Goal: Task Accomplishment & Management: Complete application form

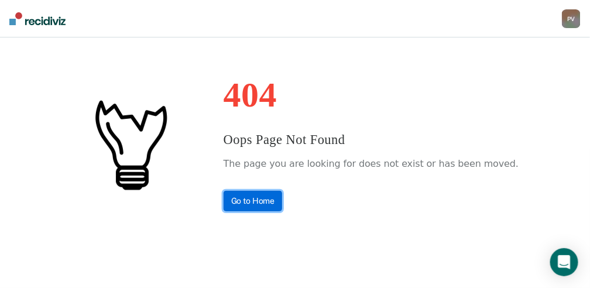
click at [283, 201] on link "Go to Home" at bounding box center [252, 201] width 59 height 20
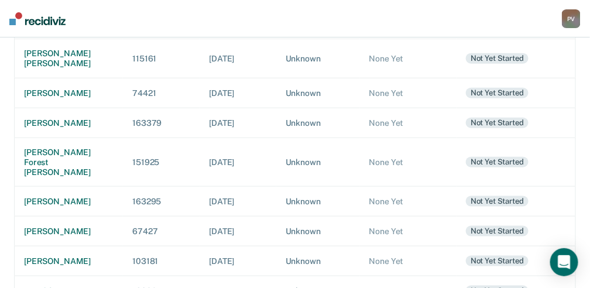
scroll to position [273, 0]
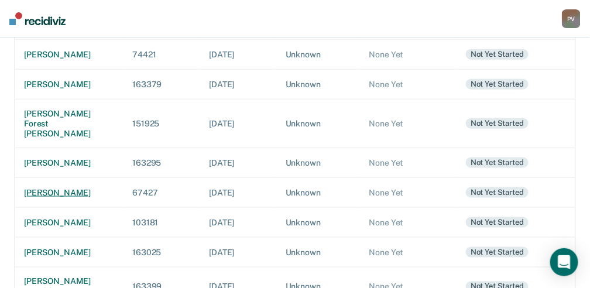
click at [54, 198] on div "[PERSON_NAME]" at bounding box center [68, 193] width 89 height 10
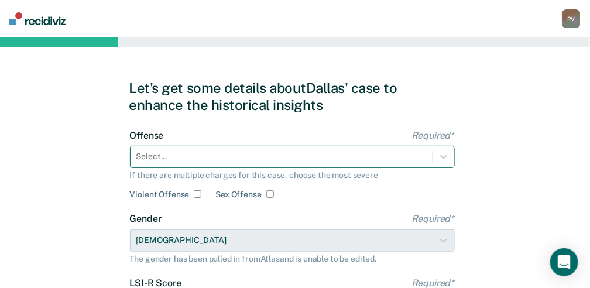
click at [182, 156] on div "Select..." at bounding box center [292, 157] width 325 height 22
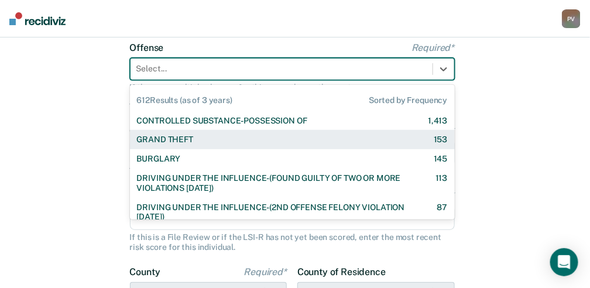
scroll to position [88, 0]
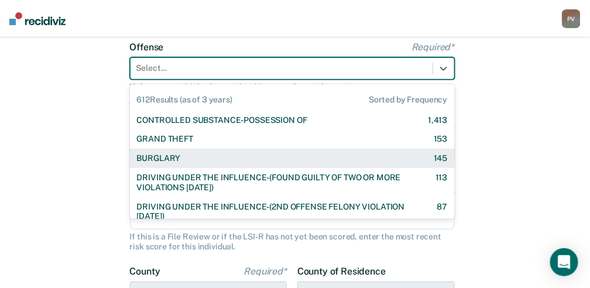
click at [182, 156] on div "BURGLARY 145" at bounding box center [292, 158] width 311 height 10
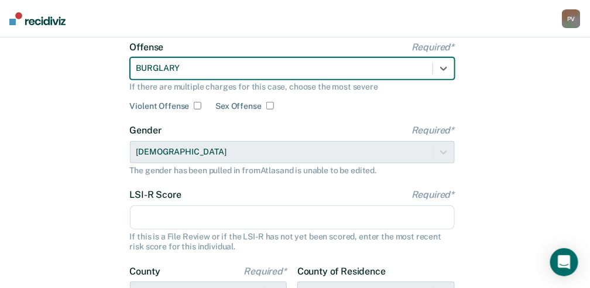
click at [163, 221] on input "LSI-R Score Required*" at bounding box center [292, 217] width 325 height 25
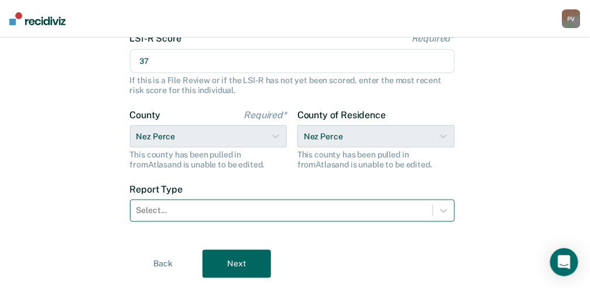
type input "37"
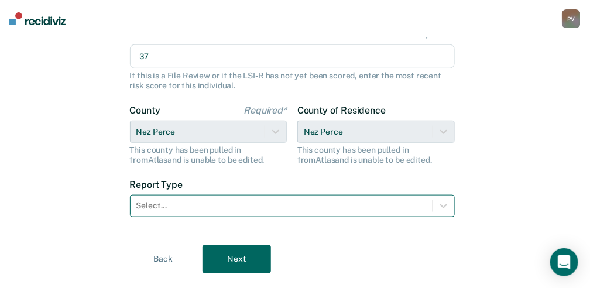
click at [228, 215] on div "Select..." at bounding box center [292, 206] width 325 height 22
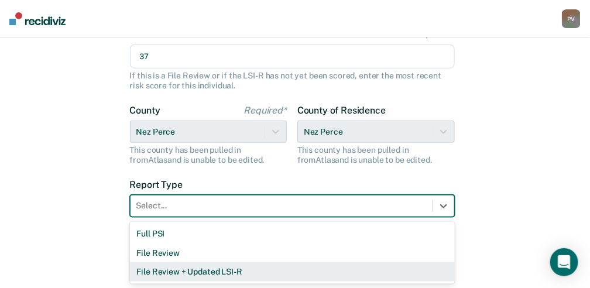
click at [189, 266] on div "File Review + Updated LSI-R" at bounding box center [292, 271] width 325 height 19
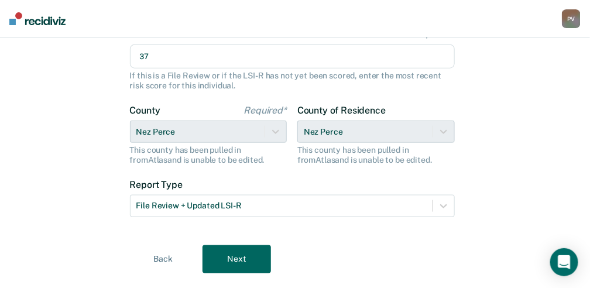
click at [234, 256] on button "Next" at bounding box center [236, 259] width 68 height 28
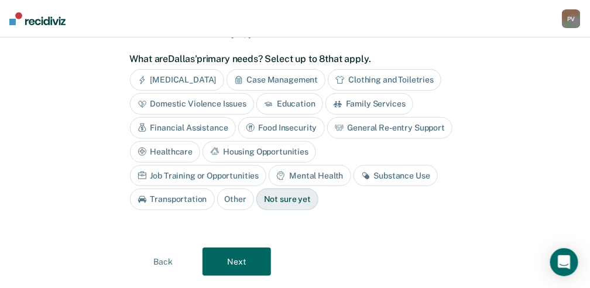
click at [256, 144] on div "Housing Opportunities" at bounding box center [258, 152] width 113 height 22
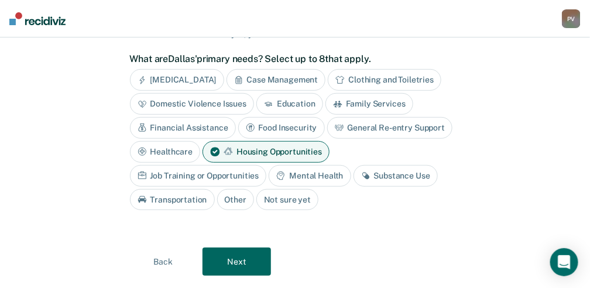
click at [306, 174] on div "Mental Health" at bounding box center [309, 176] width 82 height 22
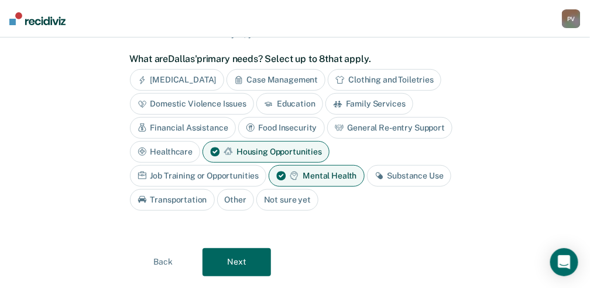
click at [412, 171] on div "Substance Use" at bounding box center [409, 176] width 84 height 22
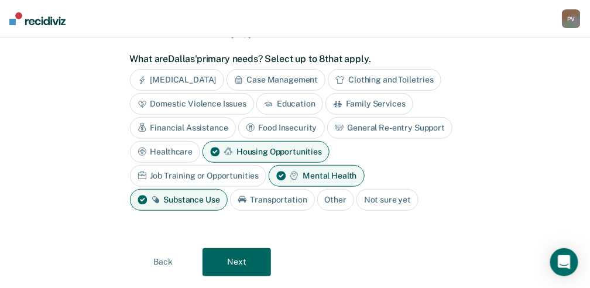
click at [213, 268] on button "Next" at bounding box center [236, 262] width 68 height 28
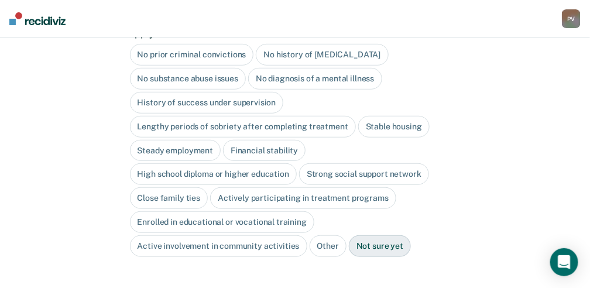
scroll to position [102, 0]
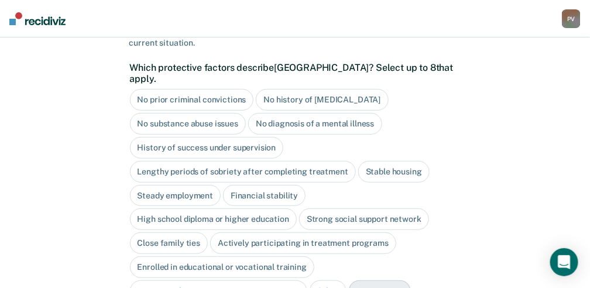
click at [156, 232] on div "Close family ties" at bounding box center [169, 243] width 78 height 22
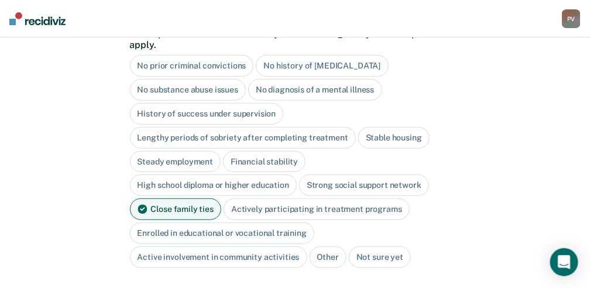
scroll to position [207, 0]
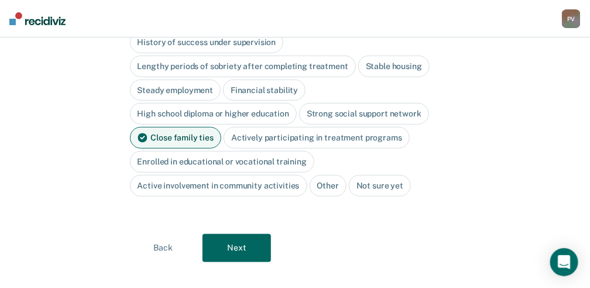
click at [246, 234] on button "Next" at bounding box center [236, 248] width 68 height 28
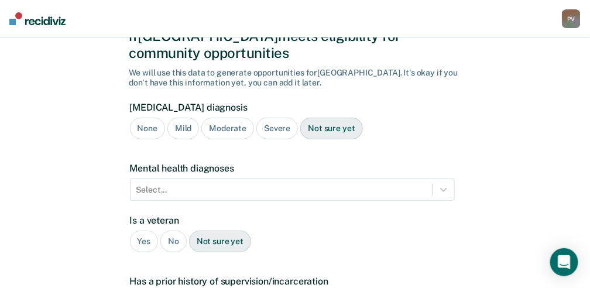
scroll to position [0, 0]
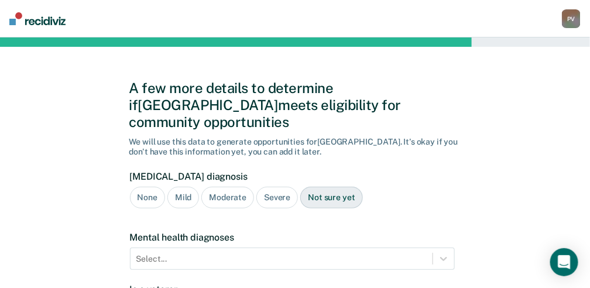
click at [278, 187] on div "Severe" at bounding box center [277, 198] width 42 height 22
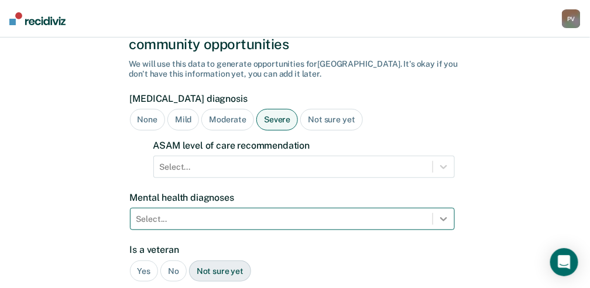
scroll to position [187, 0]
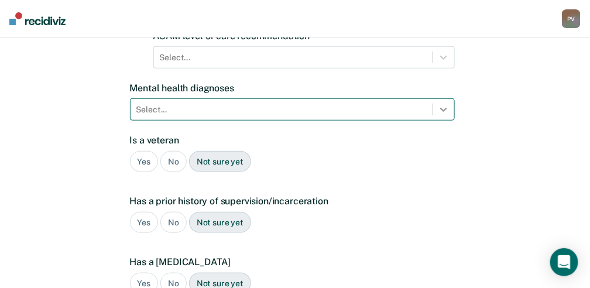
click at [440, 120] on div "Select..." at bounding box center [292, 109] width 325 height 22
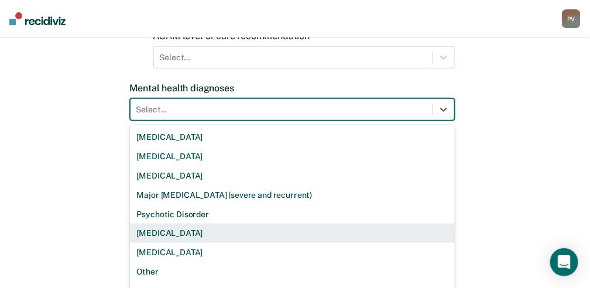
click at [165, 223] on div "[MEDICAL_DATA]" at bounding box center [292, 232] width 325 height 19
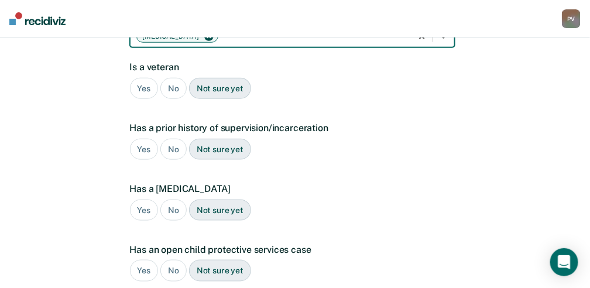
scroll to position [265, 0]
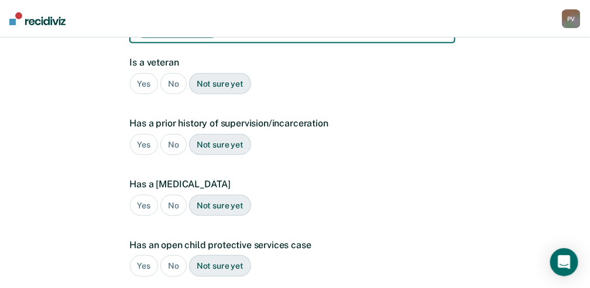
click at [150, 134] on div "Yes" at bounding box center [144, 145] width 29 height 22
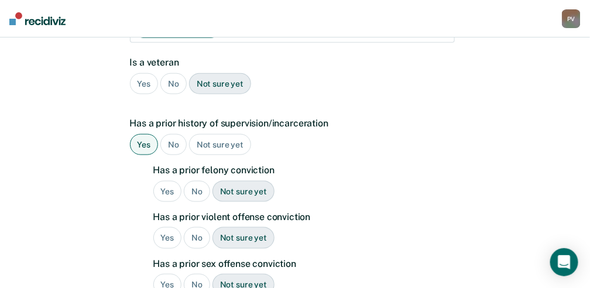
click at [171, 73] on div "No" at bounding box center [173, 84] width 26 height 22
click at [167, 181] on div "Yes" at bounding box center [167, 192] width 29 height 22
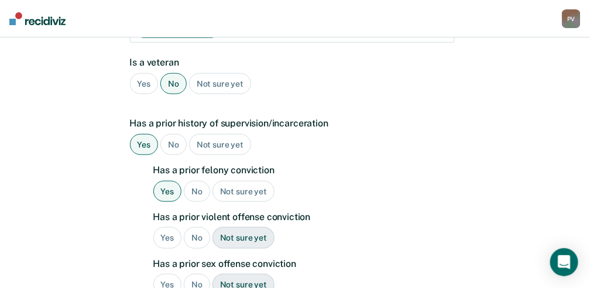
click at [168, 227] on div "Yes" at bounding box center [167, 238] width 29 height 22
click at [198, 274] on div "No" at bounding box center [197, 285] width 26 height 22
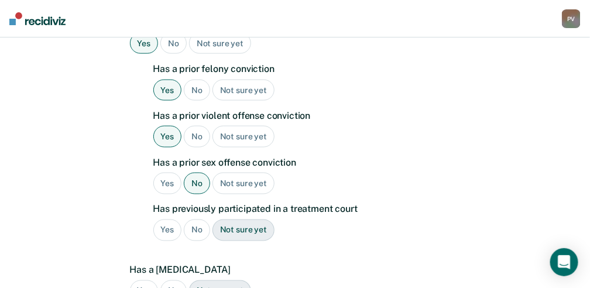
scroll to position [382, 0]
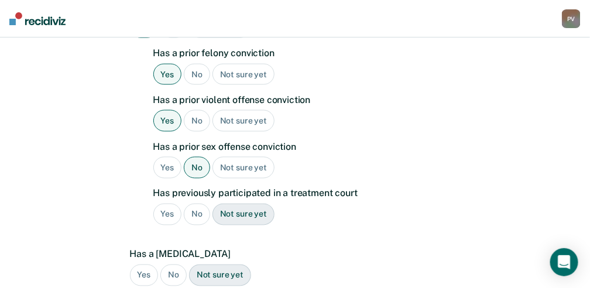
click at [167, 204] on div "Yes" at bounding box center [167, 215] width 29 height 22
click at [175, 264] on div "No" at bounding box center [173, 275] width 26 height 22
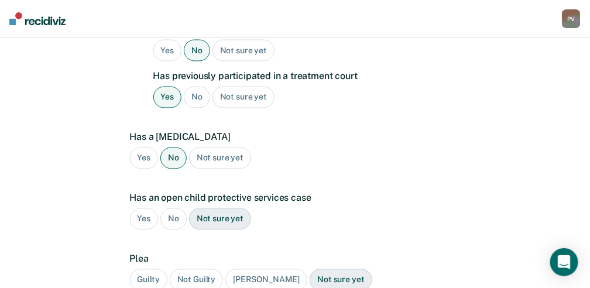
scroll to position [499, 0]
click at [143, 208] on div "Yes" at bounding box center [144, 219] width 29 height 22
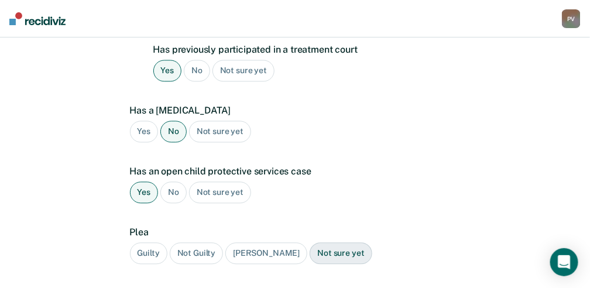
scroll to position [538, 0]
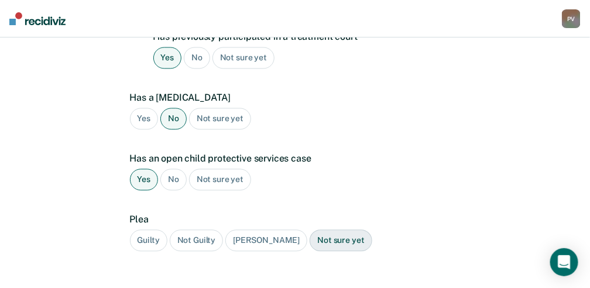
click at [155, 230] on div "Guilty" at bounding box center [148, 241] width 37 height 22
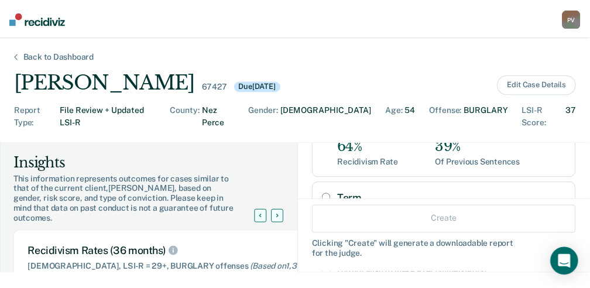
scroll to position [195, 0]
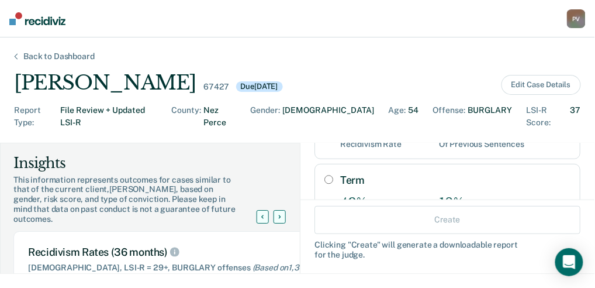
click at [325, 175] on input "Term" at bounding box center [329, 179] width 9 height 9
radio input "true"
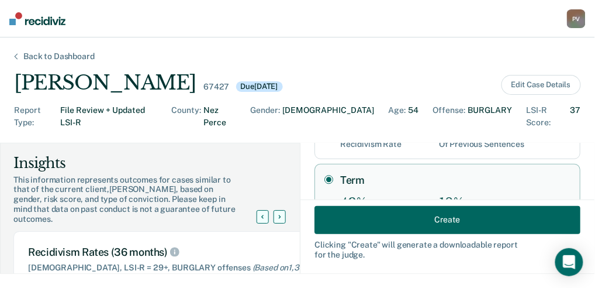
click at [384, 218] on button "Create" at bounding box center [448, 219] width 266 height 28
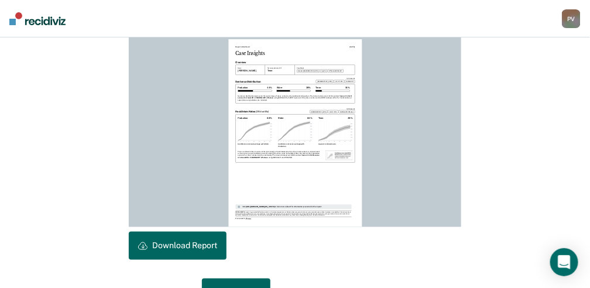
scroll to position [351, 0]
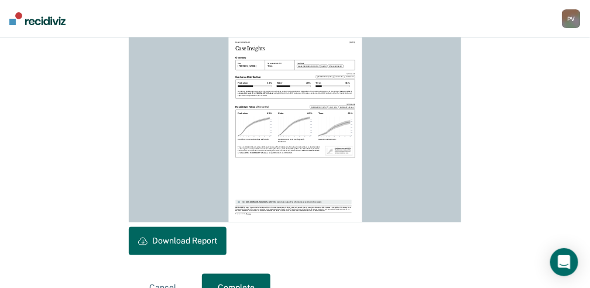
click at [167, 243] on button "Download Report" at bounding box center [178, 241] width 98 height 28
